Goal: Transaction & Acquisition: Obtain resource

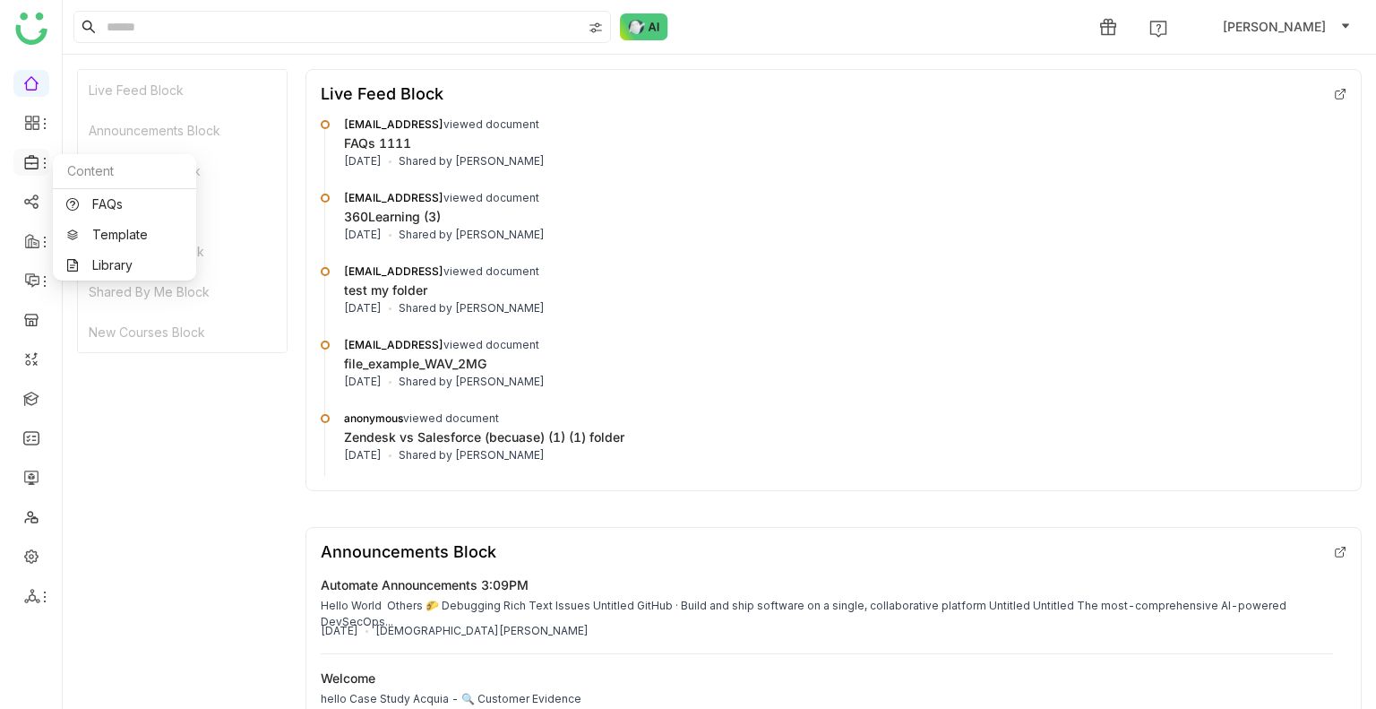
click at [29, 162] on span at bounding box center [30, 162] width 9 height 0
click at [119, 259] on link "Library" at bounding box center [124, 265] width 116 height 13
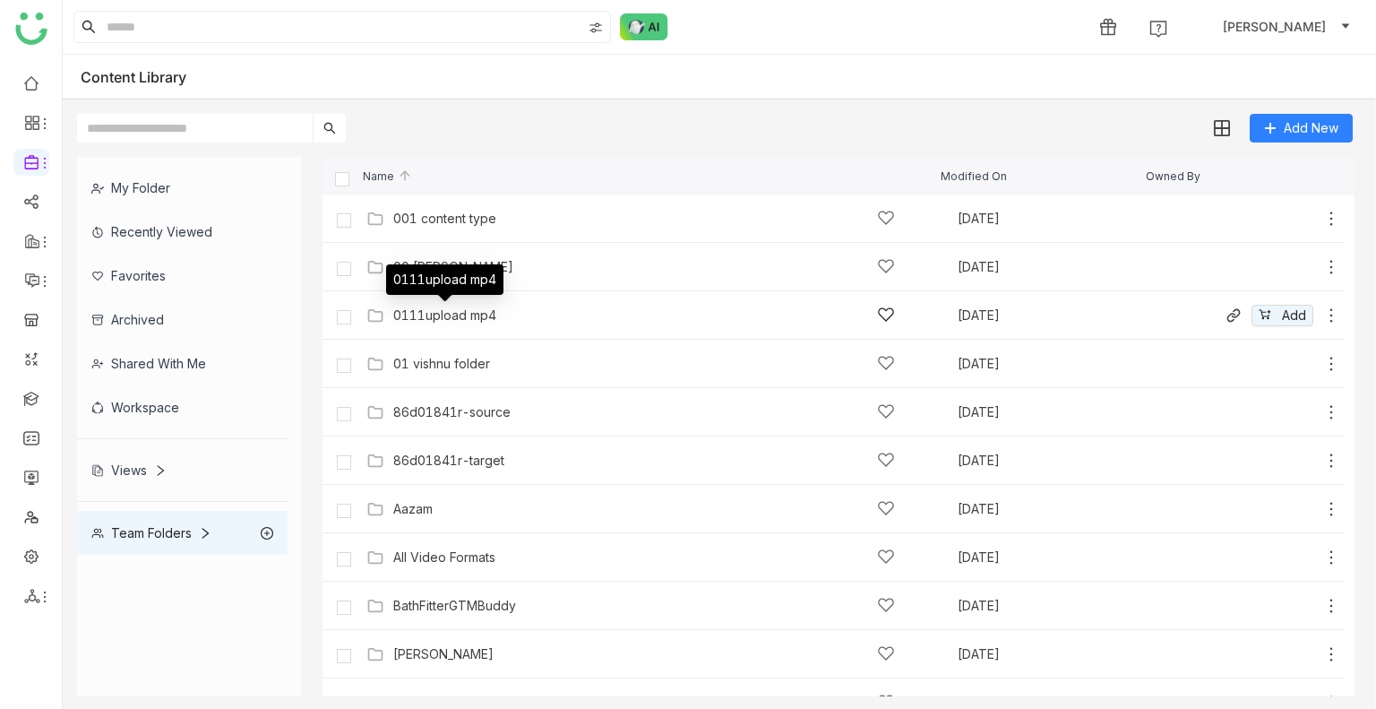
click at [477, 318] on div "0111upload mp4" at bounding box center [444, 315] width 103 height 14
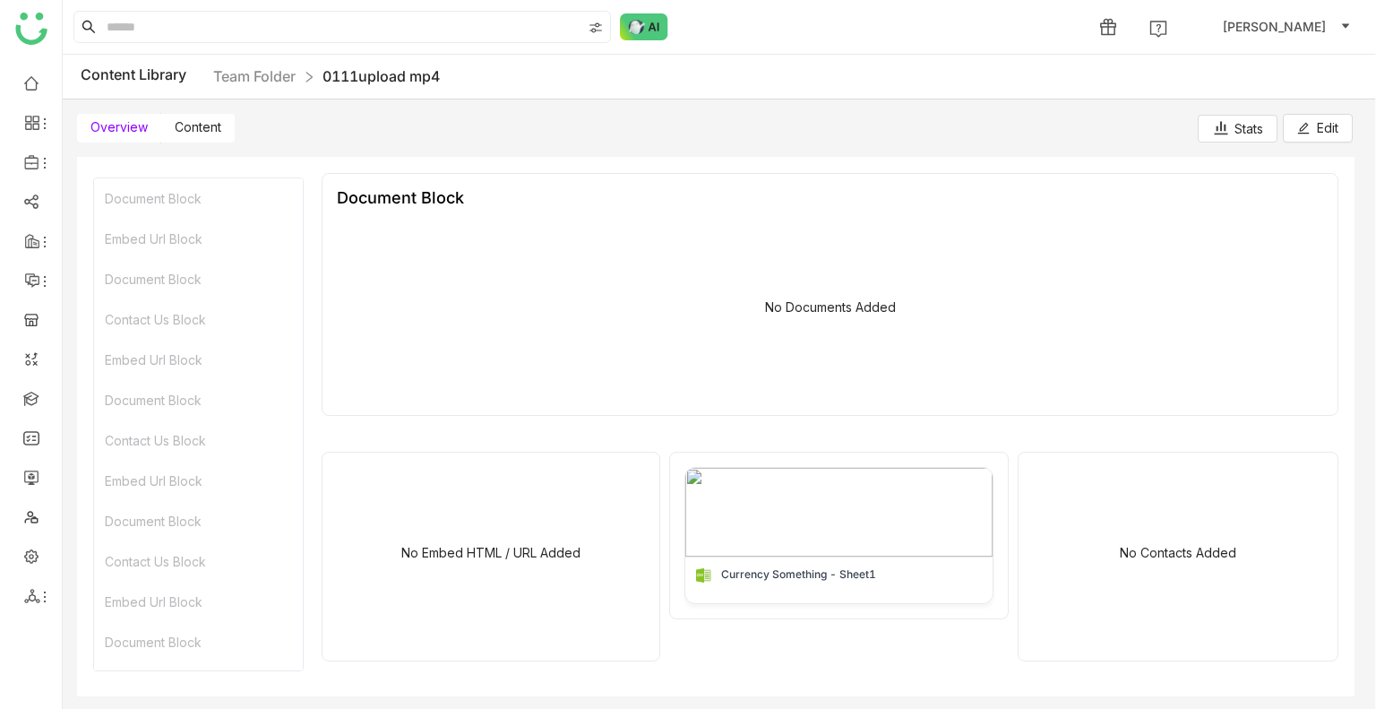
drag, startPoint x: 201, startPoint y: 125, endPoint x: 187, endPoint y: 371, distance: 246.7
click at [201, 125] on span "Content" at bounding box center [198, 126] width 47 height 15
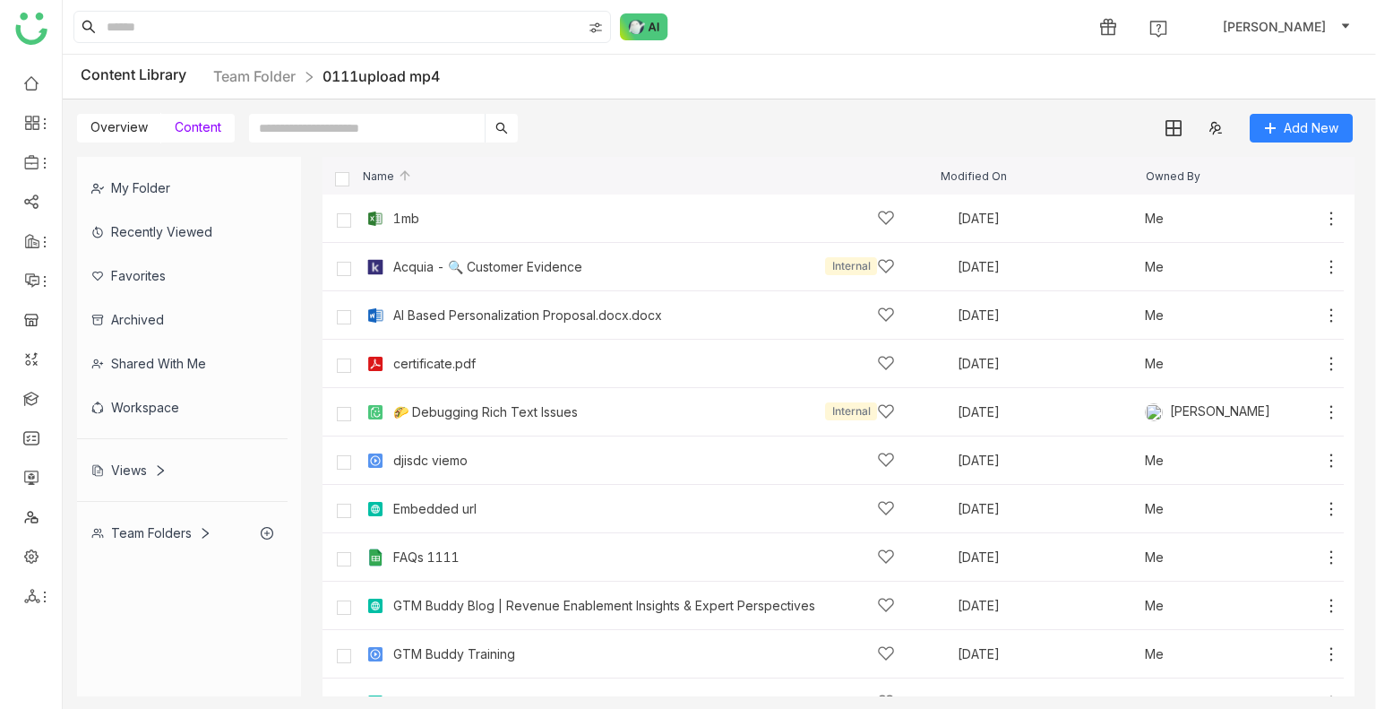
click at [227, 85] on nz-breadcrumb "Team Folder 0111upload mp4" at bounding box center [326, 76] width 227 height 22
click at [274, 78] on link "Team Folder" at bounding box center [254, 76] width 82 height 18
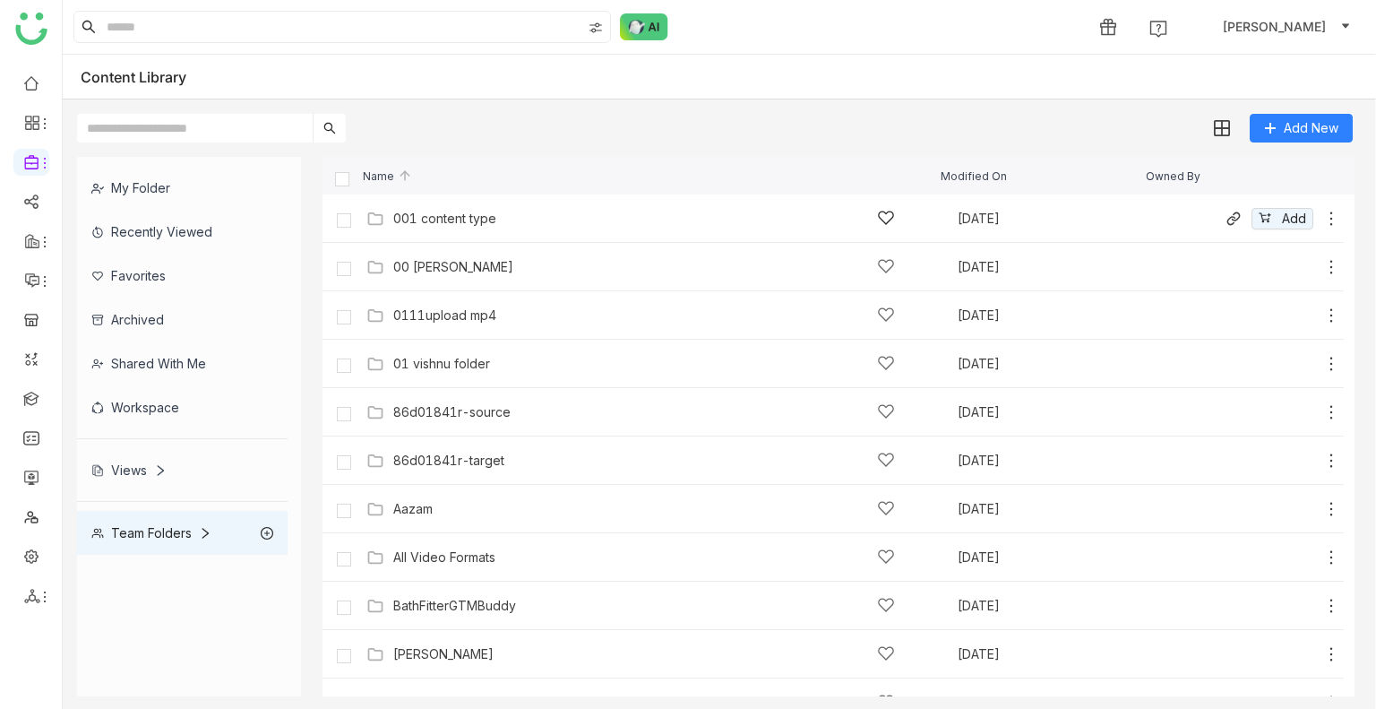
click at [528, 228] on div "001 content type [DATE] Add" at bounding box center [851, 218] width 978 height 28
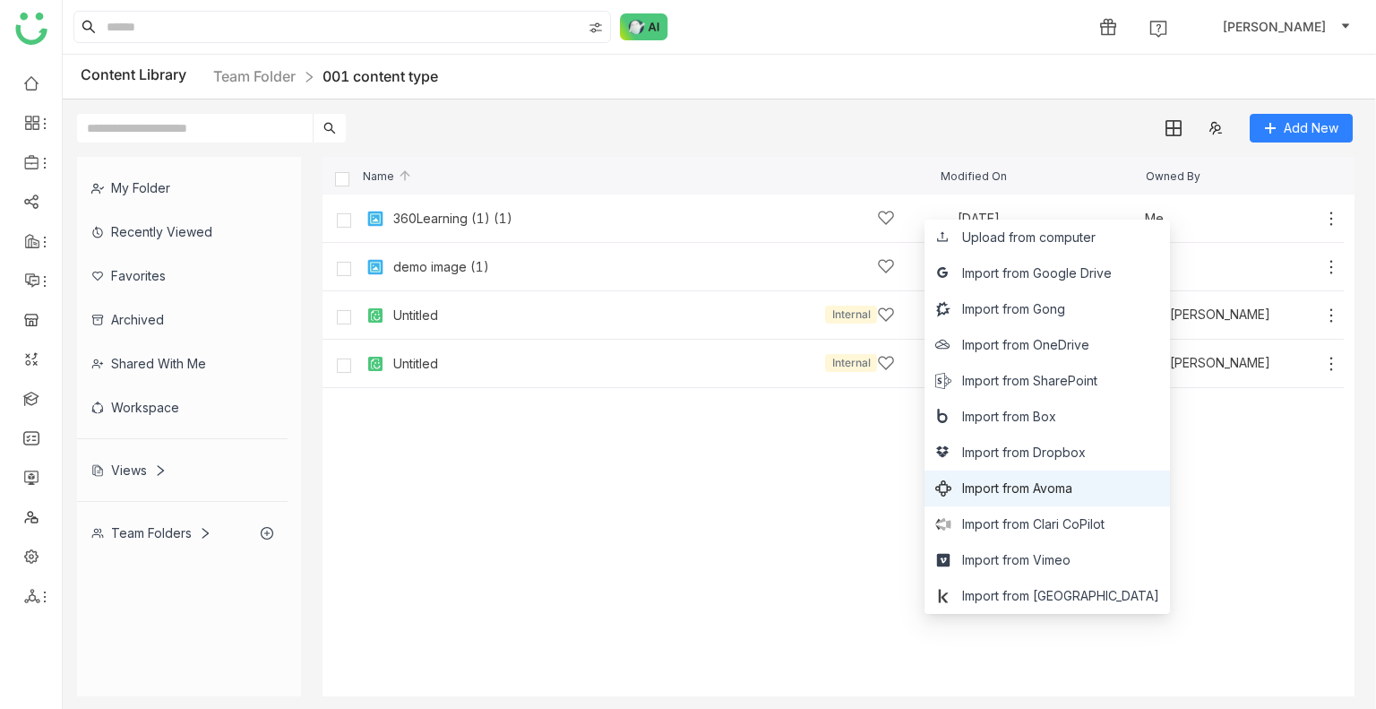
click at [1072, 492] on span "Import from Avoma" at bounding box center [1017, 488] width 110 height 20
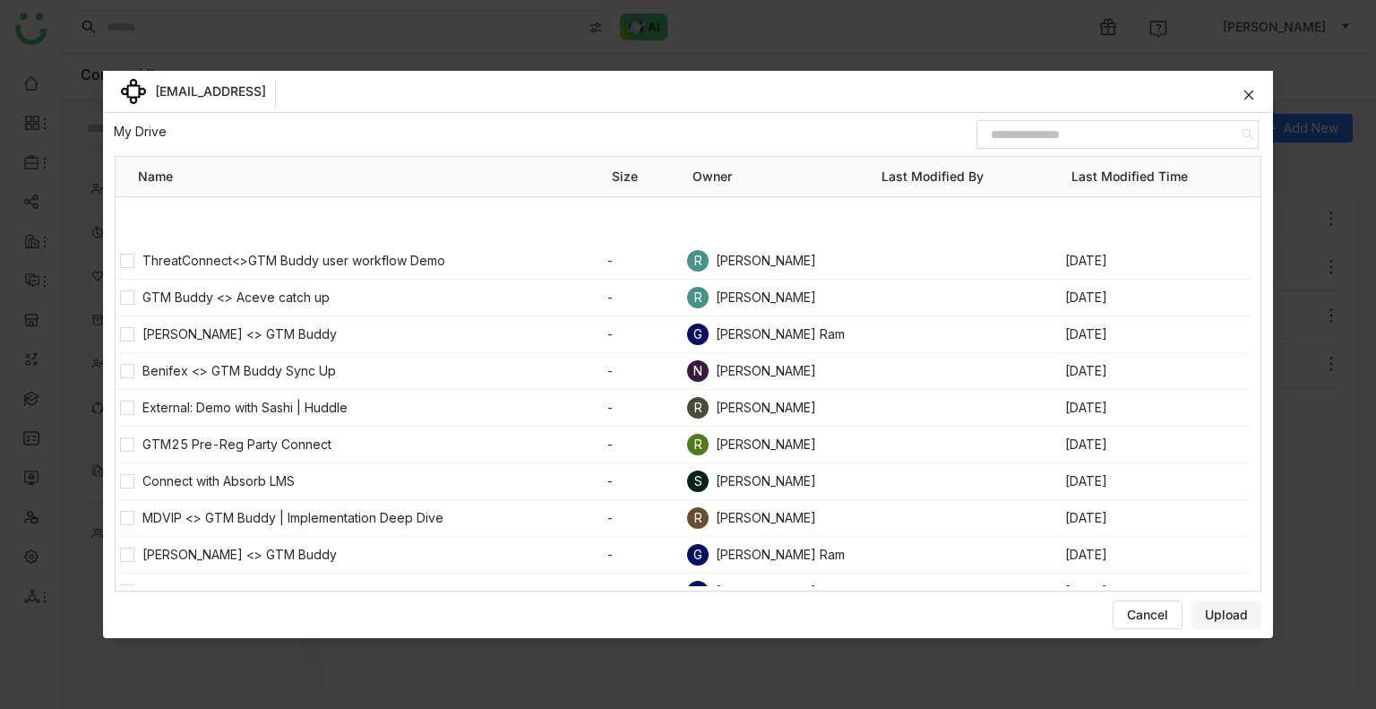
scroll to position [680, 0]
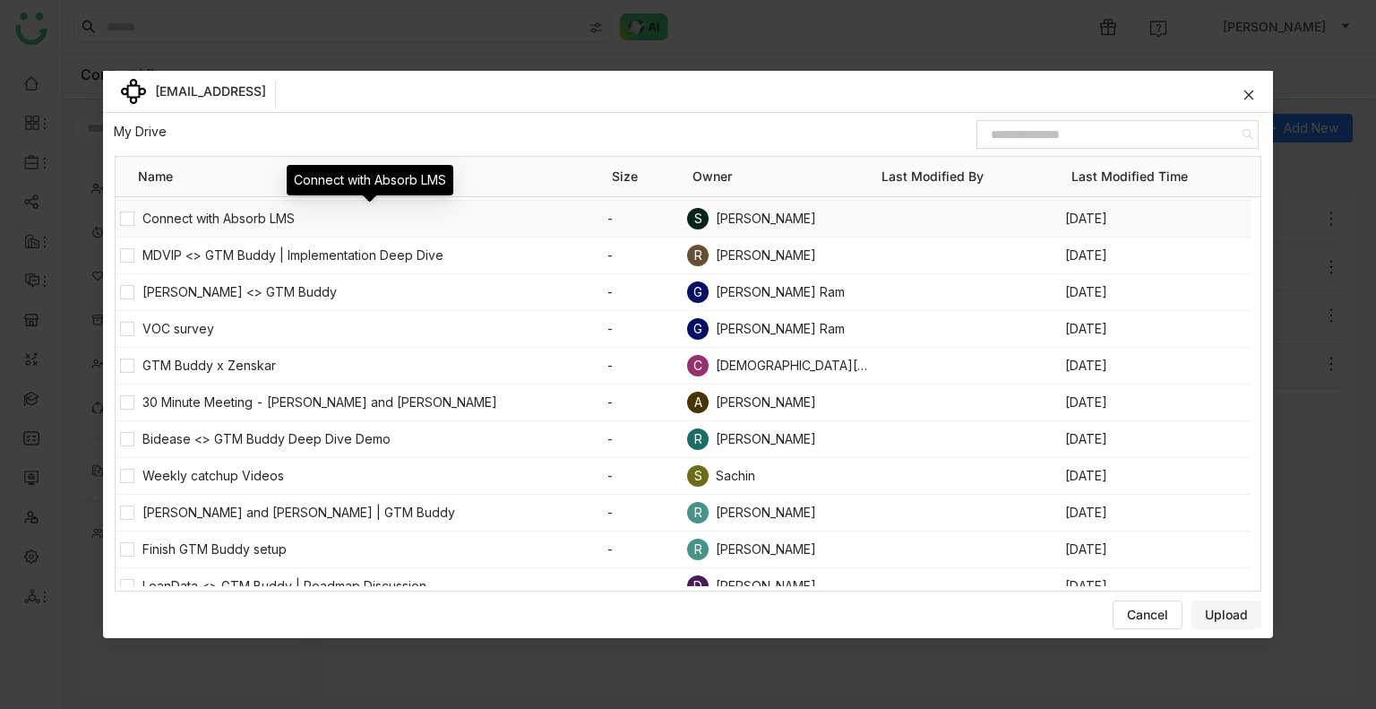
click at [201, 214] on span "Connect with Absorb LMS" at bounding box center [374, 219] width 464 height 20
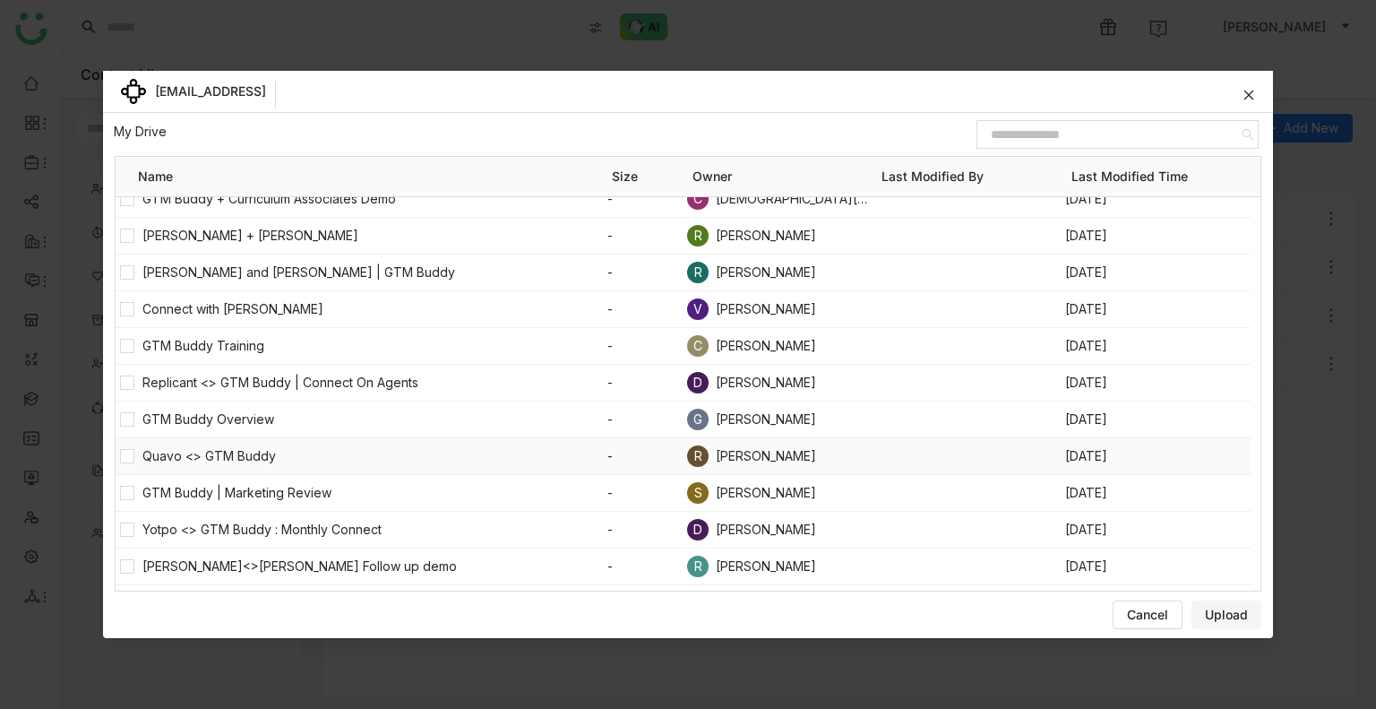
scroll to position [2666, 0]
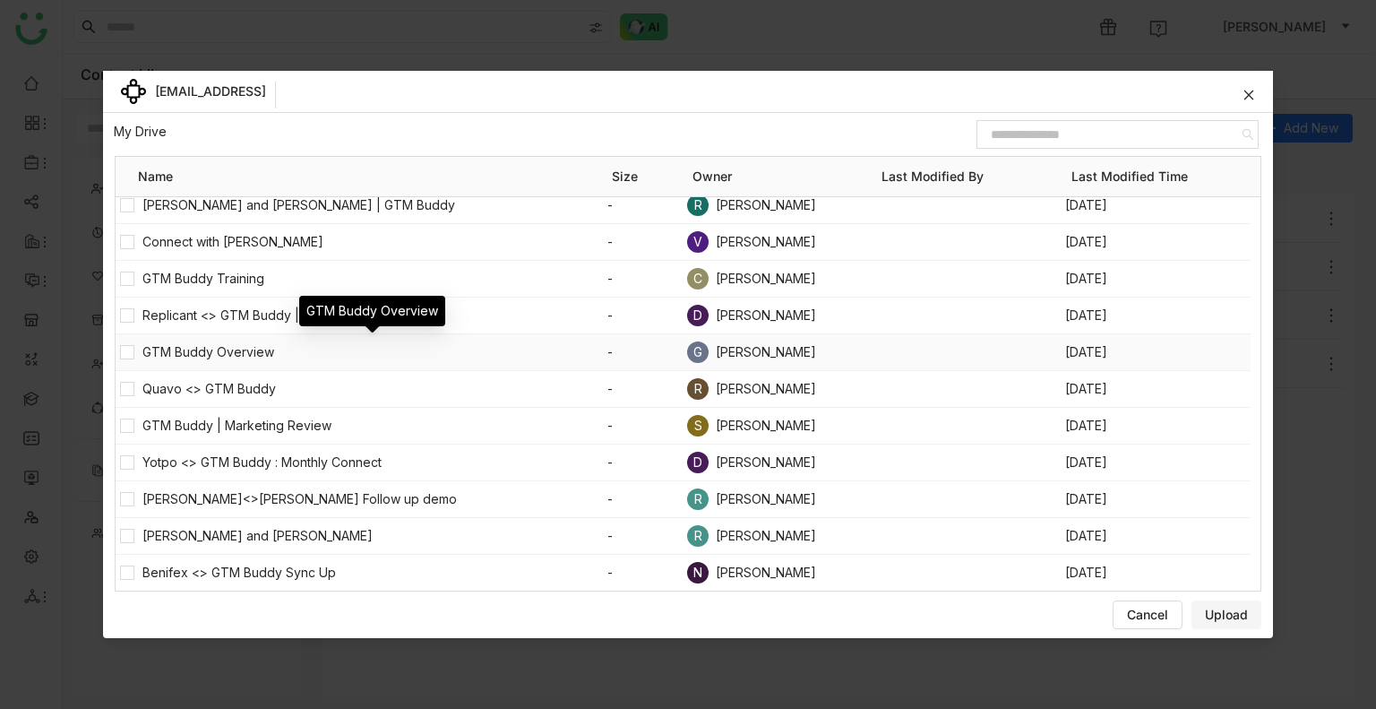
click at [193, 348] on span "GTM Buddy Overview" at bounding box center [374, 352] width 464 height 20
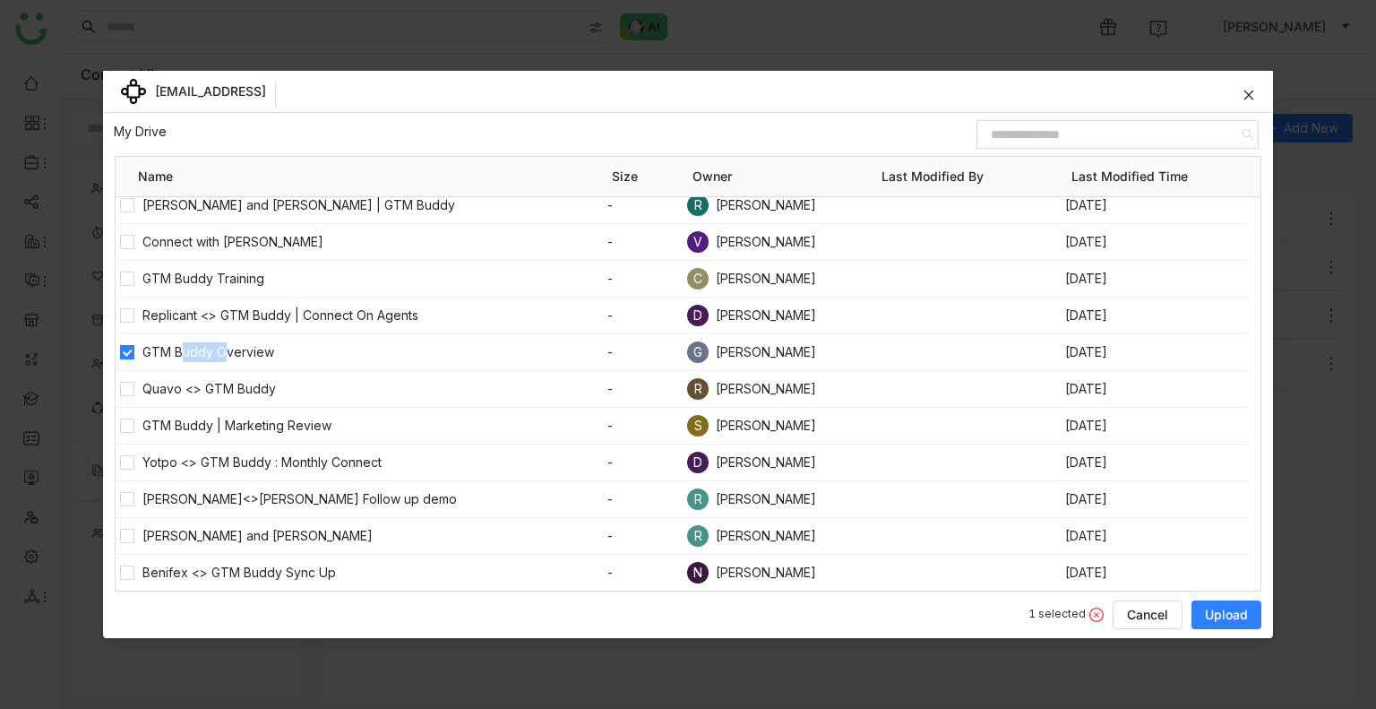
click at [1206, 610] on span "Upload" at bounding box center [1226, 615] width 43 height 18
